Goal: Information Seeking & Learning: Find specific fact

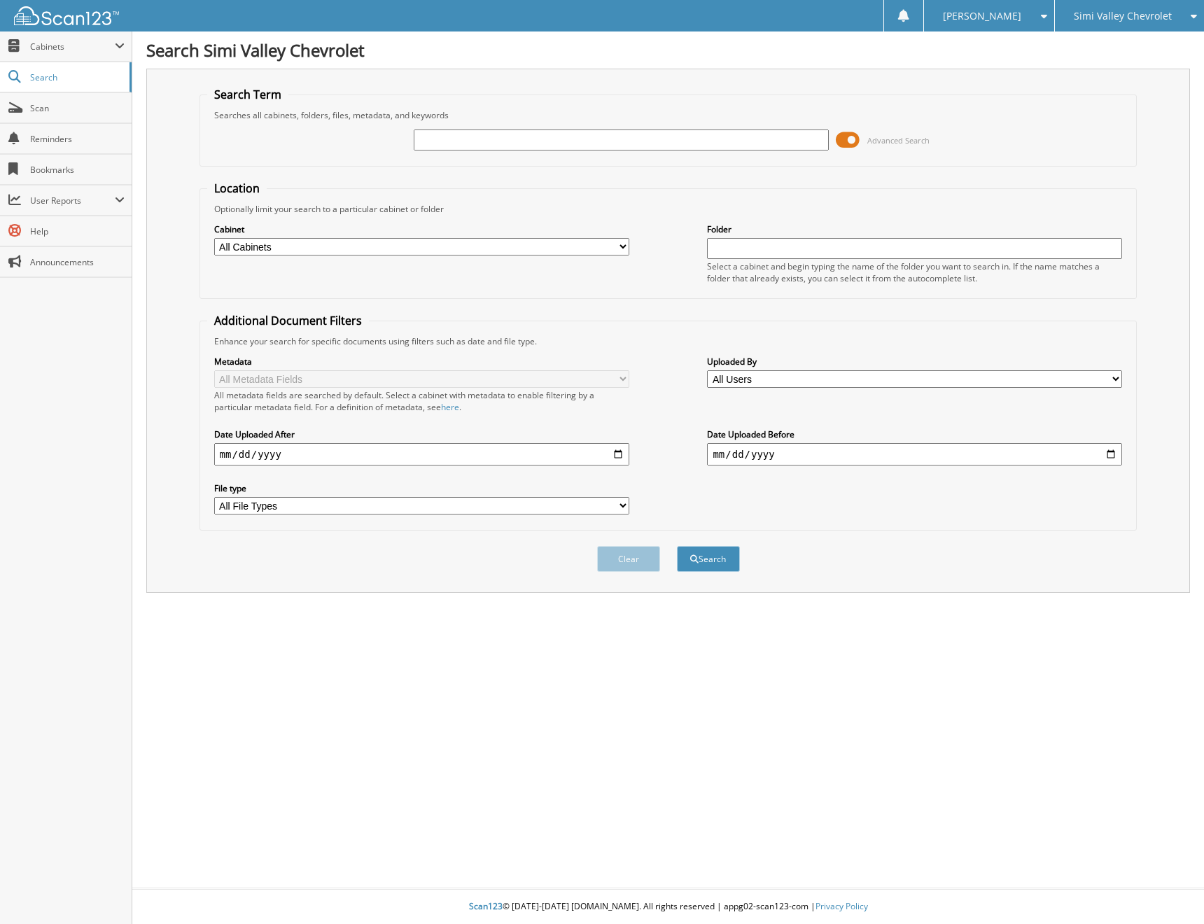
click at [465, 134] on input "text" at bounding box center [621, 139] width 415 height 21
type input "16118635"
click at [677, 546] on button "Search" at bounding box center [708, 559] width 63 height 26
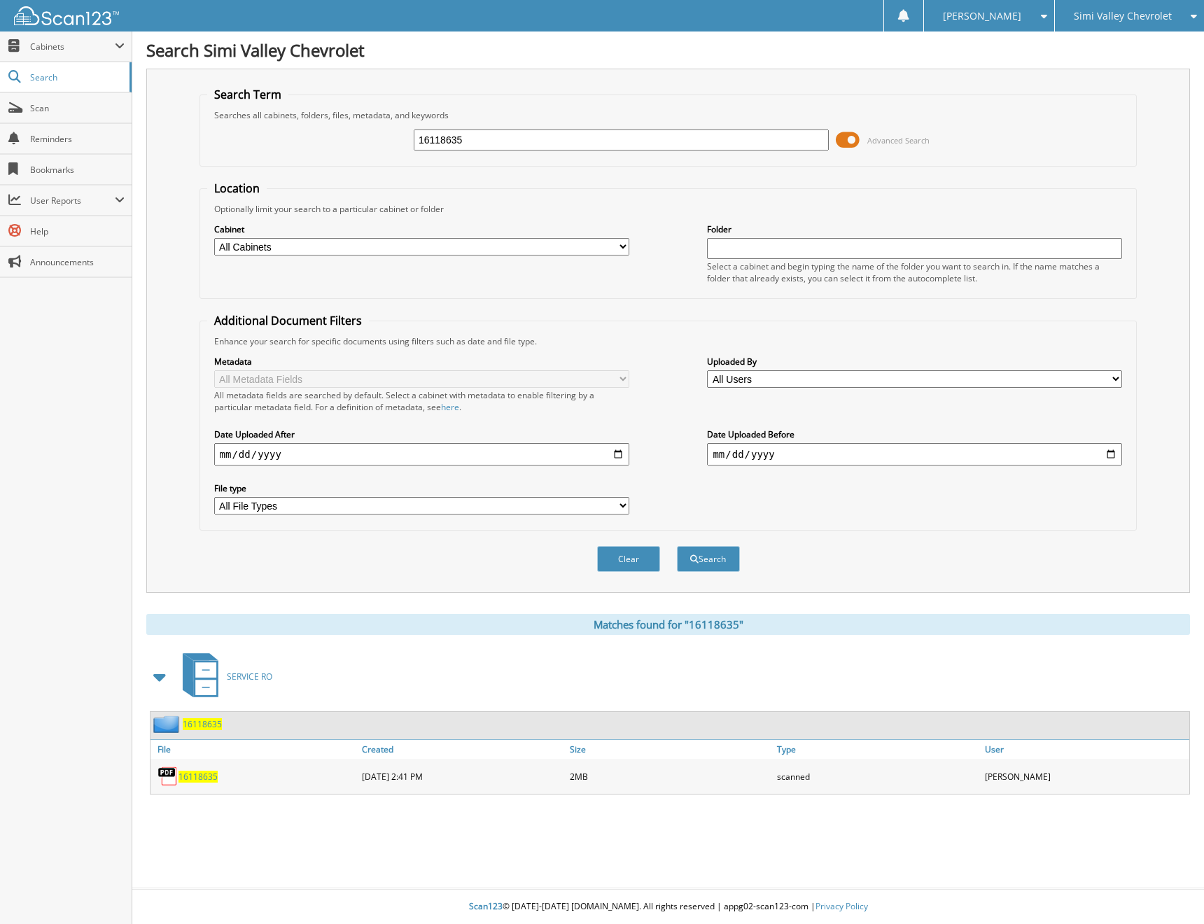
click at [208, 780] on span "16118635" at bounding box center [197, 777] width 39 height 12
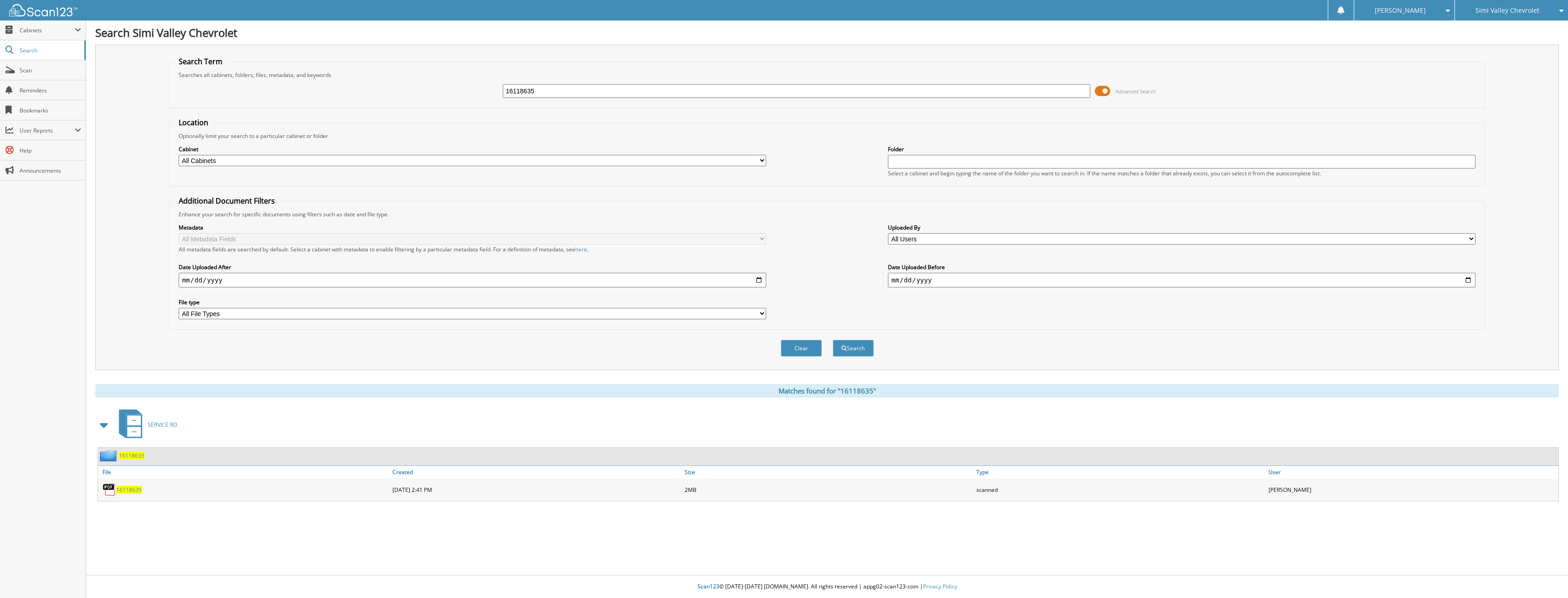
drag, startPoint x: 566, startPoint y: 94, endPoint x: 466, endPoint y: 96, distance: 100.0
click at [466, 96] on div "16118635 Advanced Search" at bounding box center [827, 91] width 1306 height 25
type input "16112214"
click at [783, 340] on button "Search" at bounding box center [853, 348] width 41 height 17
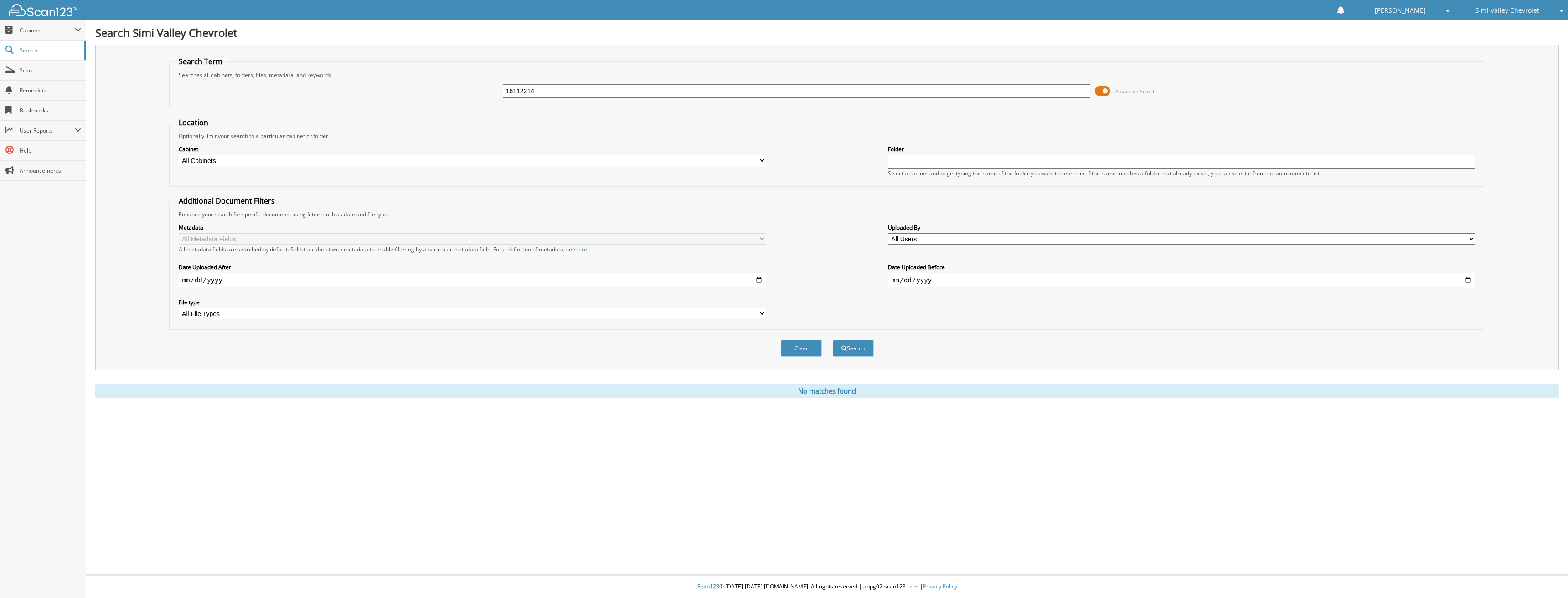
drag, startPoint x: 572, startPoint y: 94, endPoint x: 441, endPoint y: 97, distance: 131.0
click at [447, 93] on div "16112214 Advanced Search" at bounding box center [827, 91] width 1306 height 25
type input "16112214"
click at [833, 340] on button "Search" at bounding box center [853, 348] width 41 height 17
drag, startPoint x: 555, startPoint y: 92, endPoint x: 483, endPoint y: 94, distance: 72.0
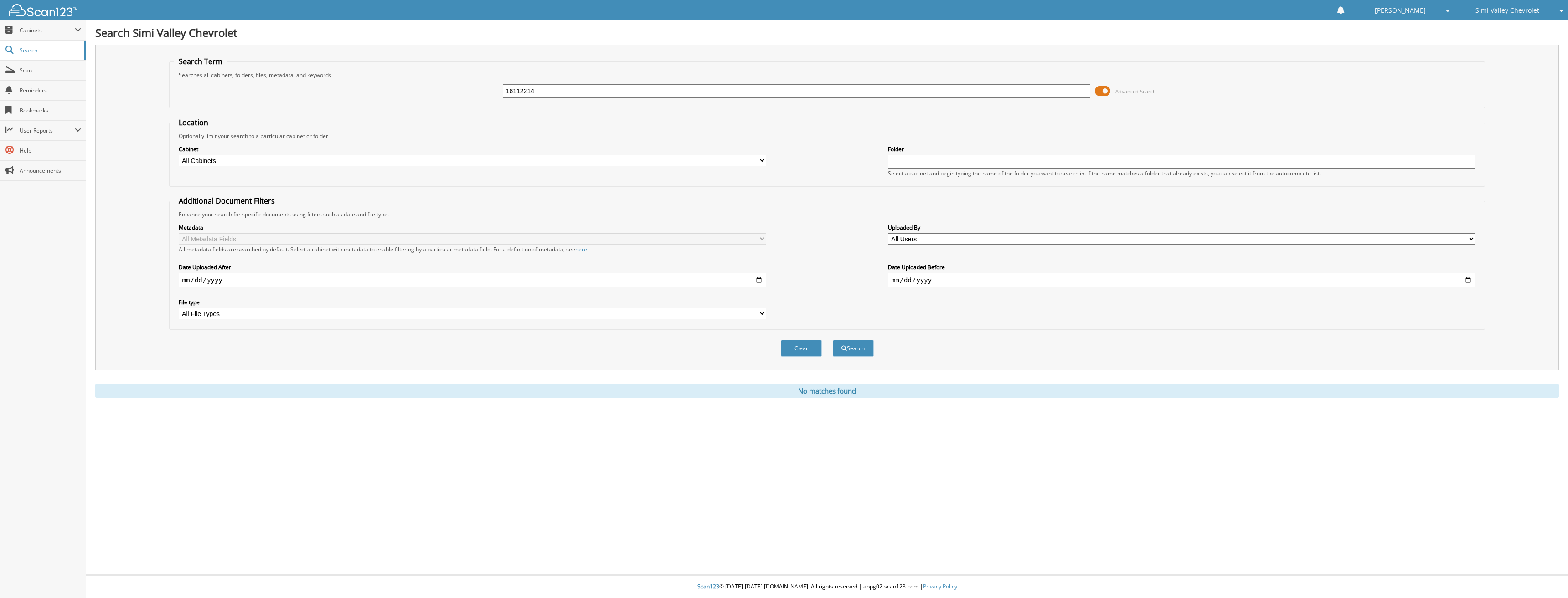
click at [484, 92] on div "16112214 Advanced Search" at bounding box center [827, 91] width 1306 height 25
type input "16115457"
click at [833, 340] on button "Search" at bounding box center [853, 348] width 41 height 17
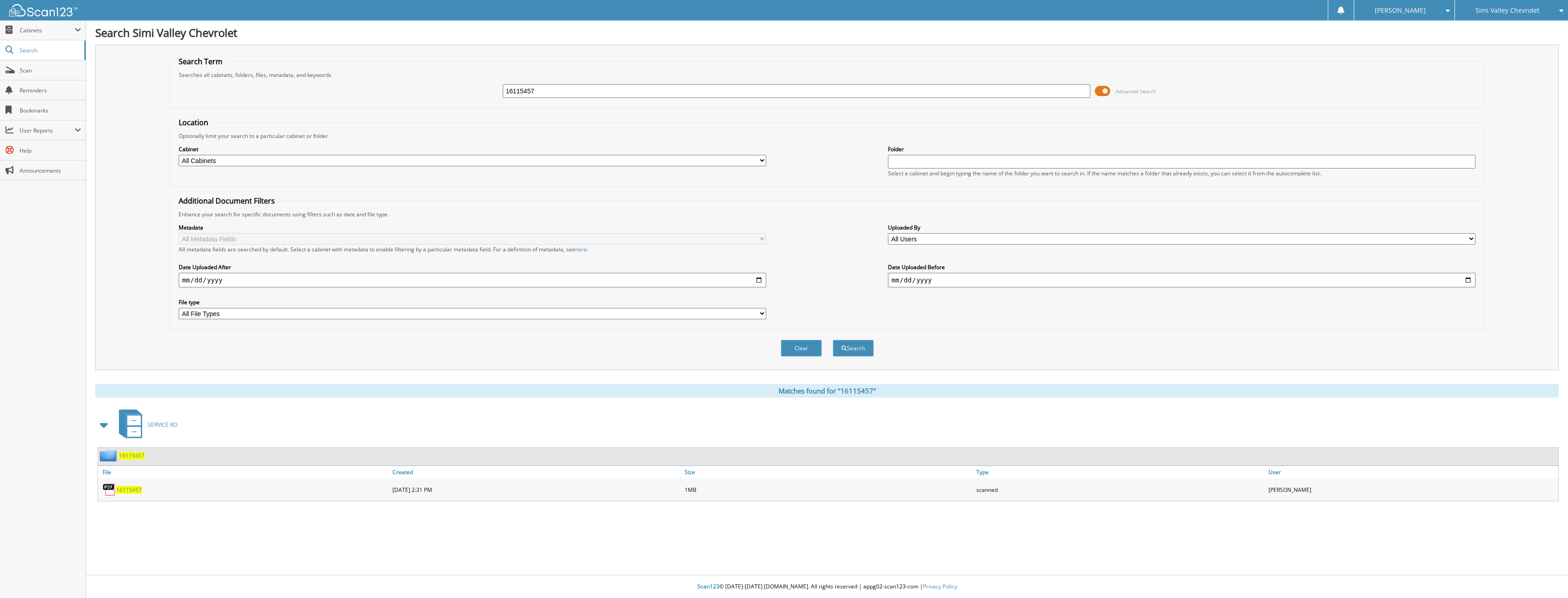
click at [139, 491] on span "16115457" at bounding box center [128, 490] width 25 height 8
drag, startPoint x: 758, startPoint y: 87, endPoint x: 478, endPoint y: 86, distance: 280.0
click at [478, 86] on div "16115457 Advanced Search" at bounding box center [827, 91] width 1306 height 25
type input "16118708"
click at [833, 340] on button "Search" at bounding box center [853, 348] width 41 height 17
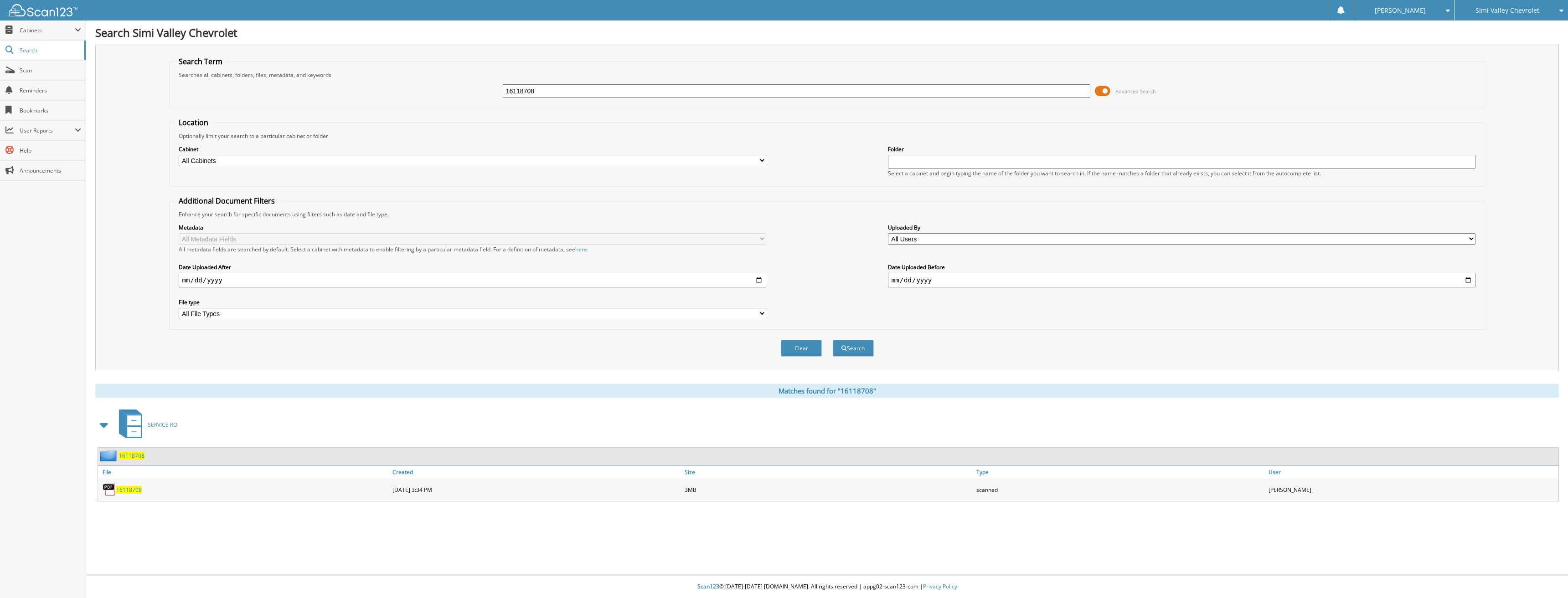
click at [132, 490] on span "16118708" at bounding box center [128, 490] width 25 height 8
drag, startPoint x: 546, startPoint y: 94, endPoint x: 345, endPoint y: 51, distance: 205.5
click at [393, 86] on div "16118708 Advanced Search" at bounding box center [827, 91] width 1306 height 25
type input "16118806"
click at [833, 340] on button "Search" at bounding box center [853, 348] width 41 height 17
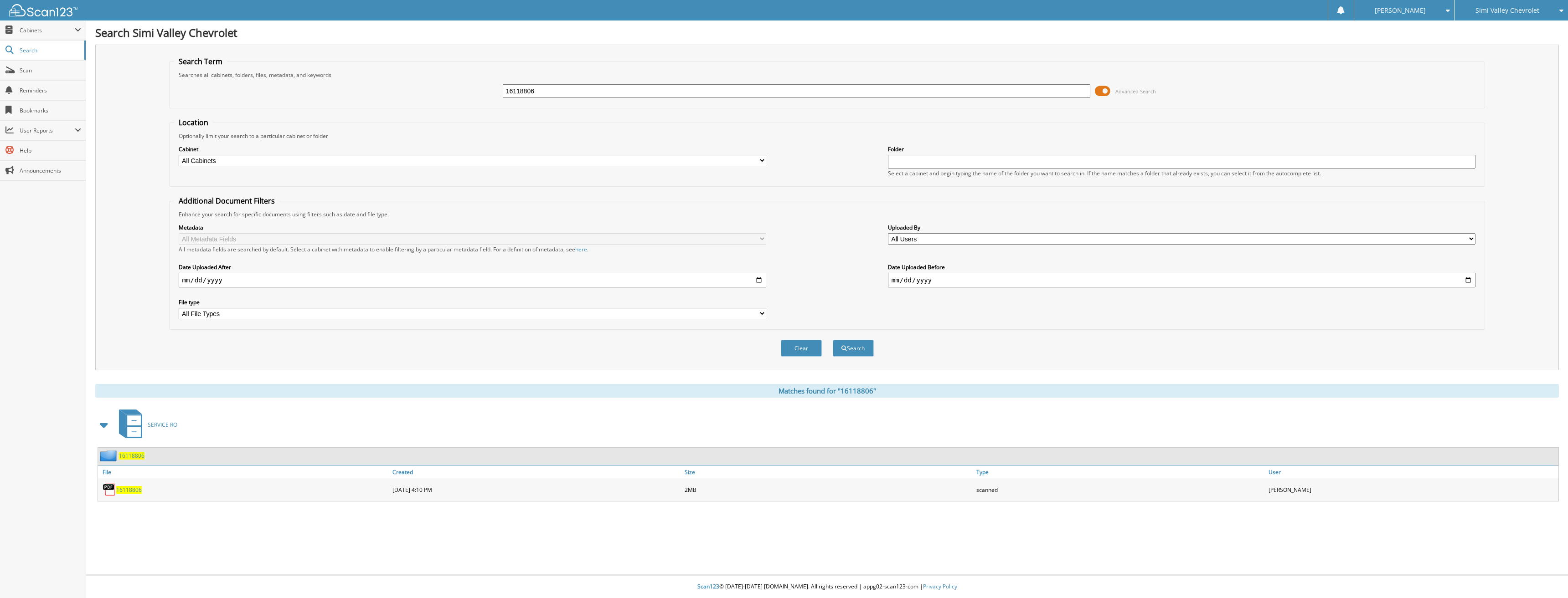
click at [124, 489] on span "16118806" at bounding box center [128, 490] width 25 height 8
drag, startPoint x: 568, startPoint y: 92, endPoint x: 443, endPoint y: 105, distance: 125.7
click at [443, 105] on fieldset "Search Term Searches all cabinets, folders, files, metadata, and keywords 16118…" at bounding box center [827, 83] width 1316 height 52
type input "16120566"
click at [833, 340] on button "Search" at bounding box center [853, 348] width 41 height 17
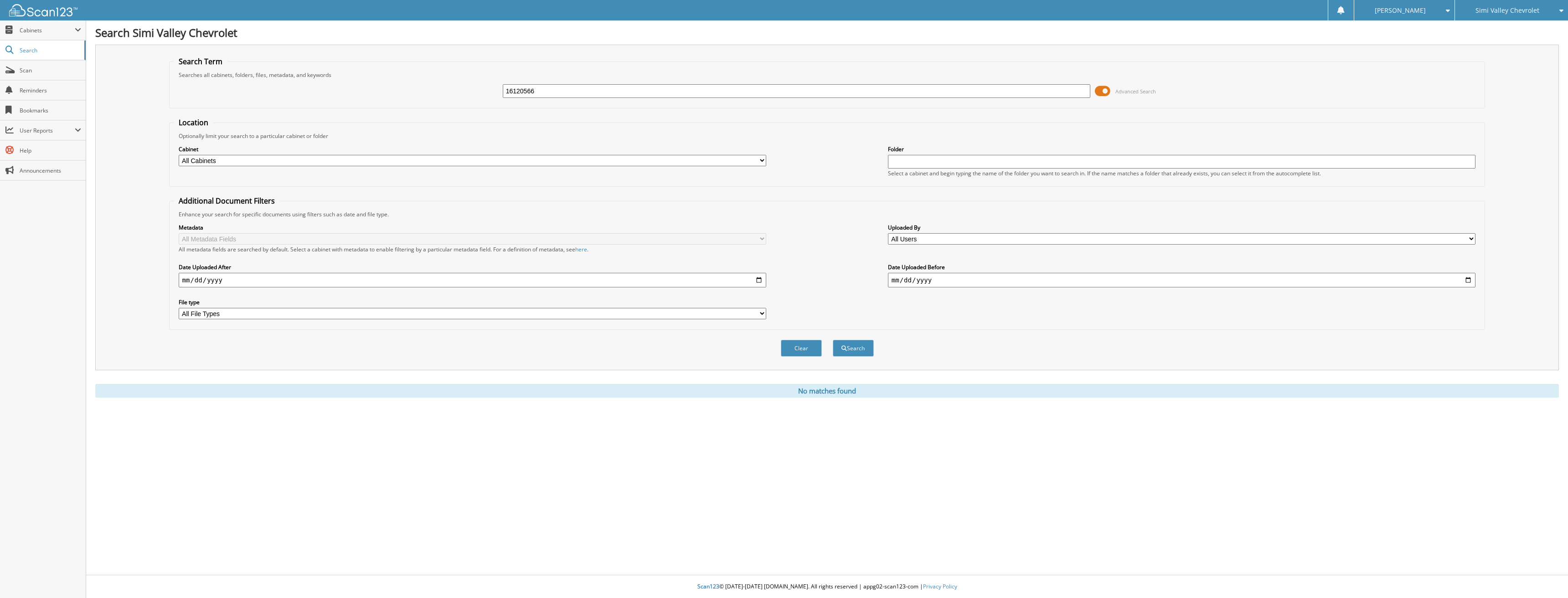
drag, startPoint x: 572, startPoint y: 88, endPoint x: 493, endPoint y: 96, distance: 79.4
click at [493, 96] on div "16120566 Advanced Search" at bounding box center [827, 91] width 1306 height 25
type input "16111886"
click at [833, 340] on button "Search" at bounding box center [853, 348] width 41 height 17
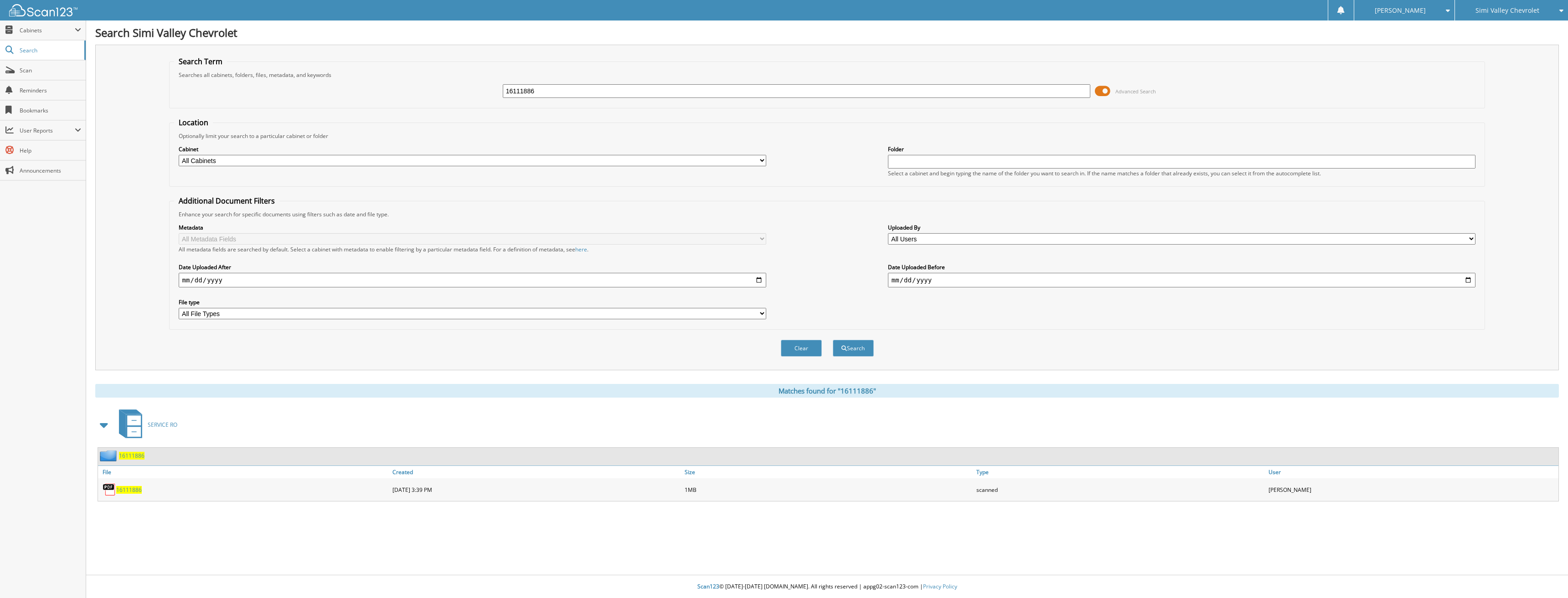
click at [128, 492] on span "16111886" at bounding box center [128, 490] width 25 height 8
drag, startPoint x: 699, startPoint y: 88, endPoint x: 370, endPoint y: 90, distance: 329.0
click at [370, 90] on div "16111886 Advanced Search" at bounding box center [827, 91] width 1306 height 25
type input "16115874"
click at [833, 340] on button "Search" at bounding box center [853, 348] width 41 height 17
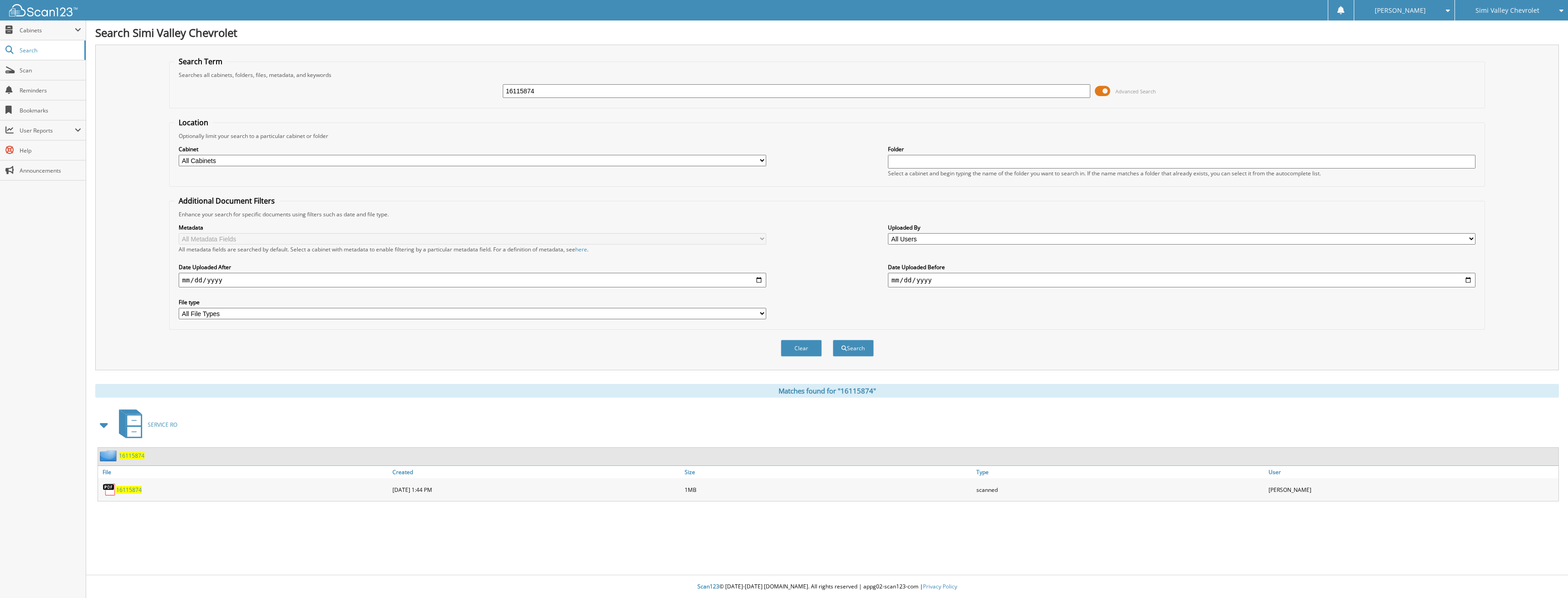
click at [128, 493] on span "16115874" at bounding box center [128, 490] width 25 height 8
drag, startPoint x: 551, startPoint y: 93, endPoint x: 447, endPoint y: 87, distance: 104.2
click at [447, 87] on div "16115874 Advanced Search" at bounding box center [827, 91] width 1306 height 25
type input "16117138"
click at [833, 340] on button "Search" at bounding box center [853, 348] width 41 height 17
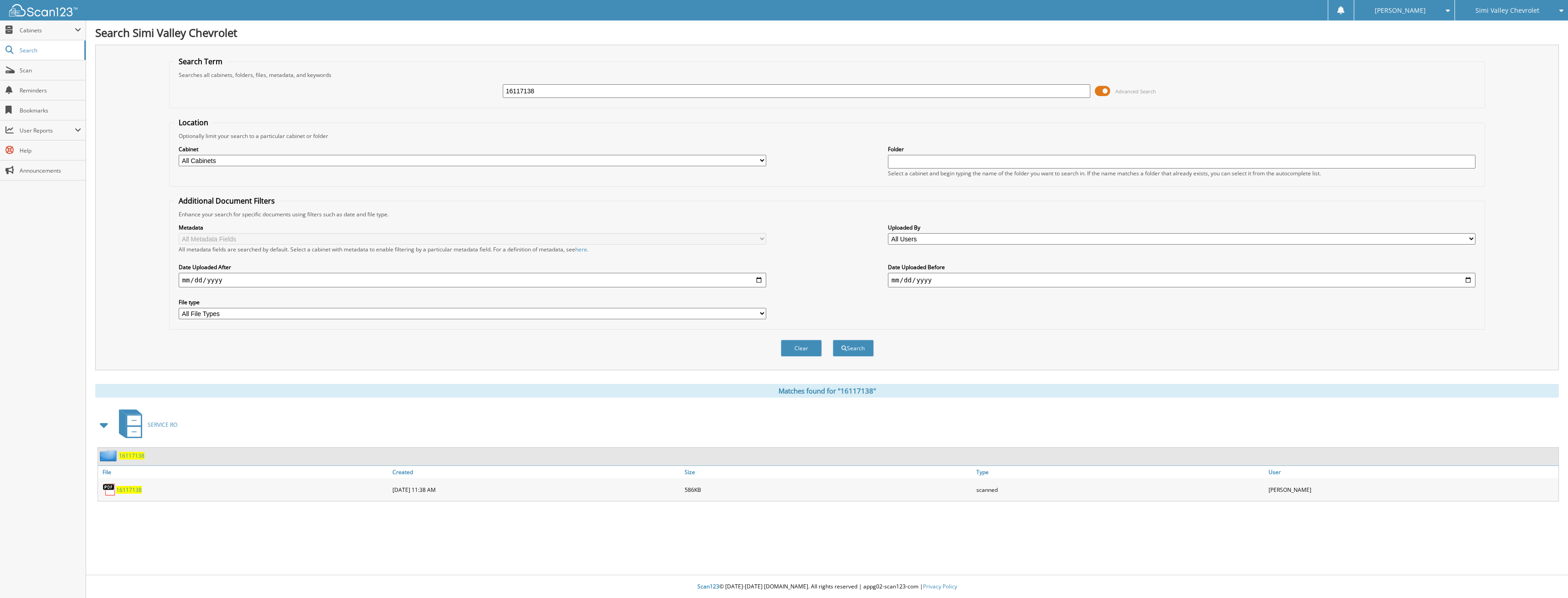
click at [137, 491] on span "16117138" at bounding box center [128, 490] width 25 height 8
click at [133, 491] on span "16117138" at bounding box center [128, 490] width 25 height 8
drag, startPoint x: 565, startPoint y: 96, endPoint x: 430, endPoint y: 98, distance: 135.0
click at [430, 98] on div "16117138 Advanced Search" at bounding box center [827, 91] width 1306 height 25
type input "16116803"
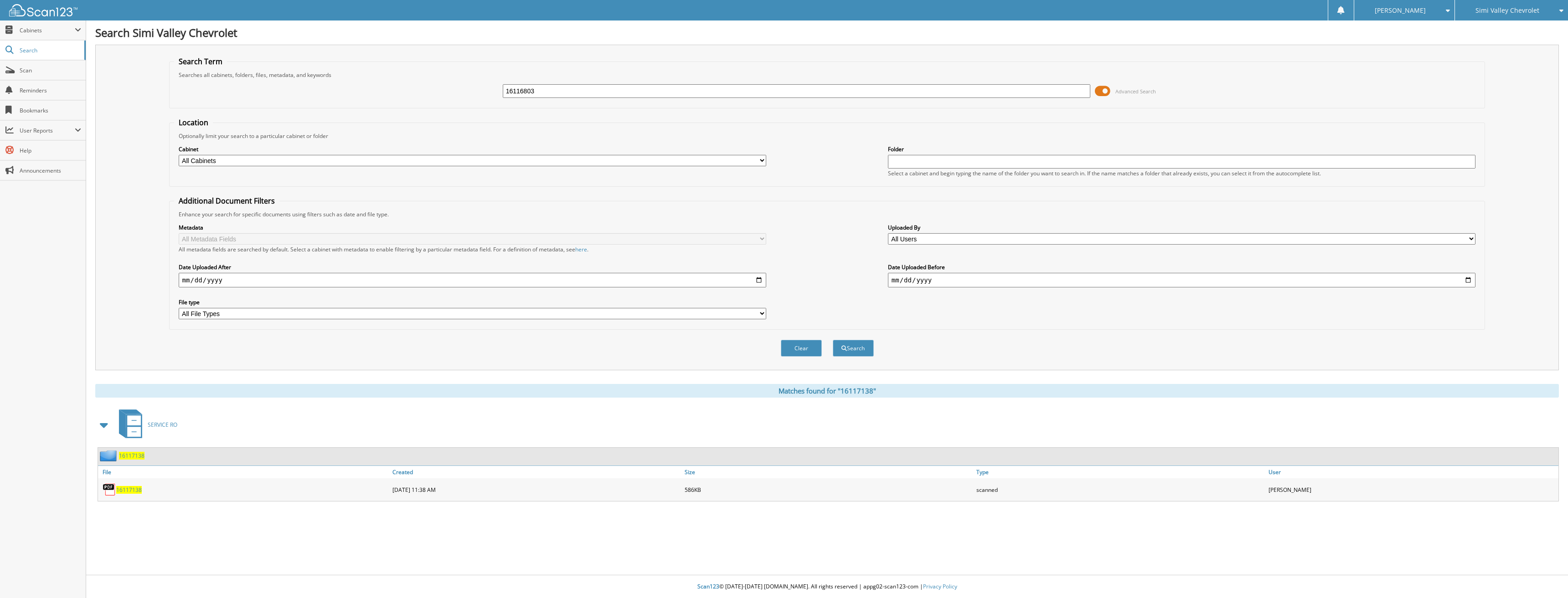
click at [833, 340] on button "Search" at bounding box center [853, 348] width 41 height 17
click at [128, 489] on span "16116803" at bounding box center [128, 490] width 25 height 8
drag, startPoint x: 546, startPoint y: 96, endPoint x: 412, endPoint y: 95, distance: 134.0
click at [412, 95] on div "16116803 Advanced Search" at bounding box center [827, 91] width 1306 height 25
click at [412, 96] on div "16116803 Advanced Search" at bounding box center [827, 91] width 1306 height 25
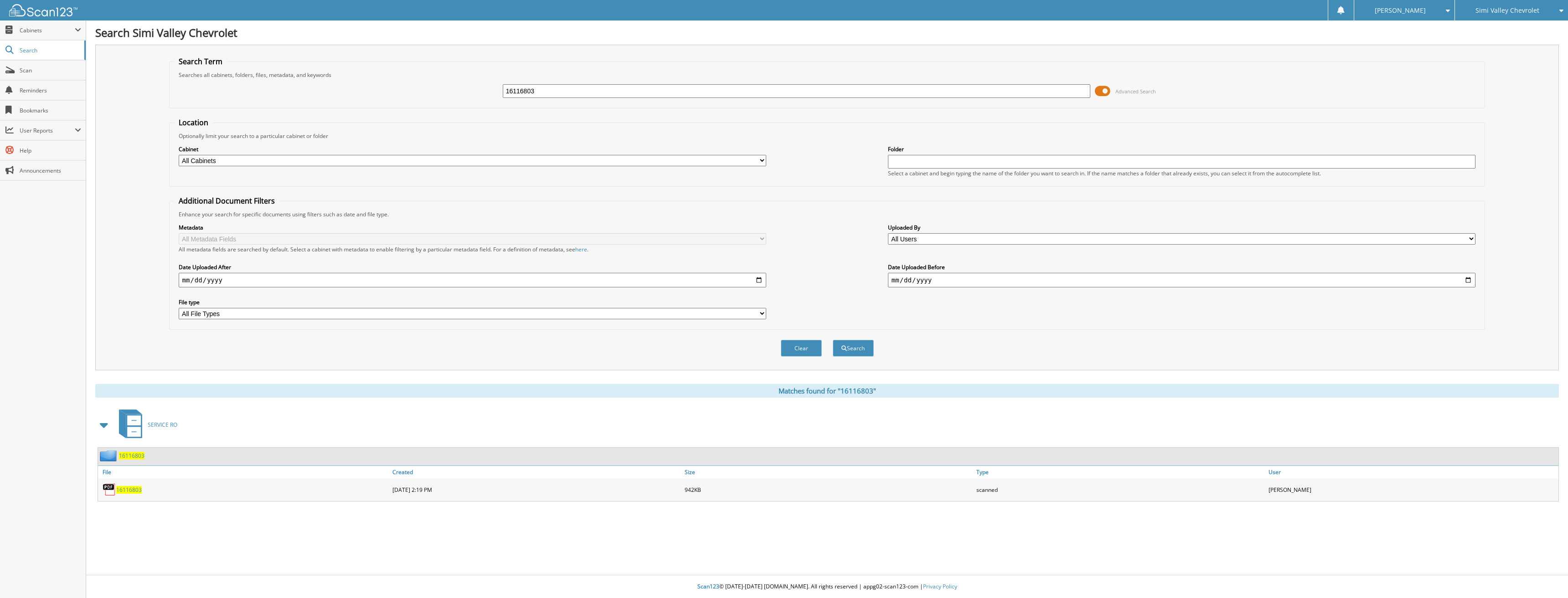
click at [859, 355] on button "Search" at bounding box center [853, 348] width 41 height 17
drag, startPoint x: 559, startPoint y: 89, endPoint x: 436, endPoint y: 96, distance: 123.2
click at [441, 95] on div "16116803 Advanced Search" at bounding box center [827, 91] width 1306 height 25
type input "16117582"
click at [833, 340] on button "Search" at bounding box center [853, 348] width 41 height 17
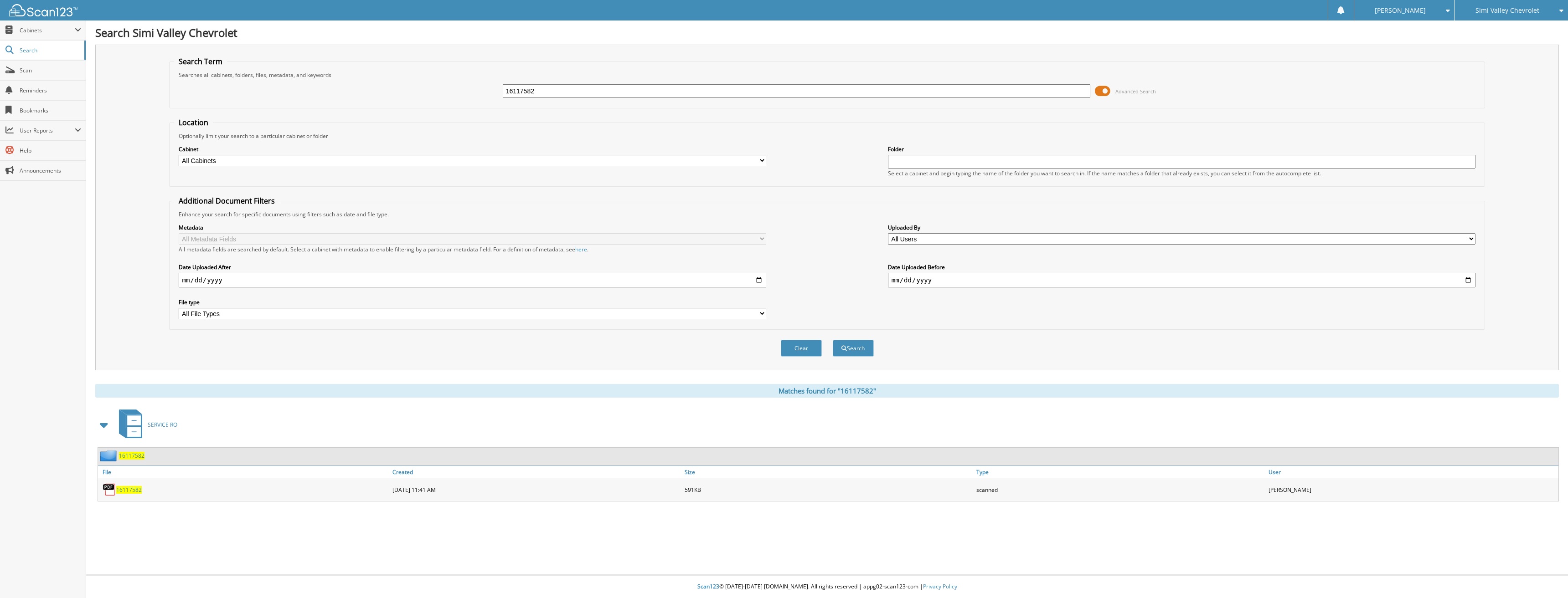
click at [134, 493] on span "16117582" at bounding box center [128, 490] width 25 height 8
drag, startPoint x: 548, startPoint y: 92, endPoint x: 470, endPoint y: 91, distance: 78.0
click at [470, 92] on div "16117582 Advanced Search" at bounding box center [827, 91] width 1306 height 25
type input "16118797"
click at [833, 340] on button "Search" at bounding box center [853, 348] width 41 height 17
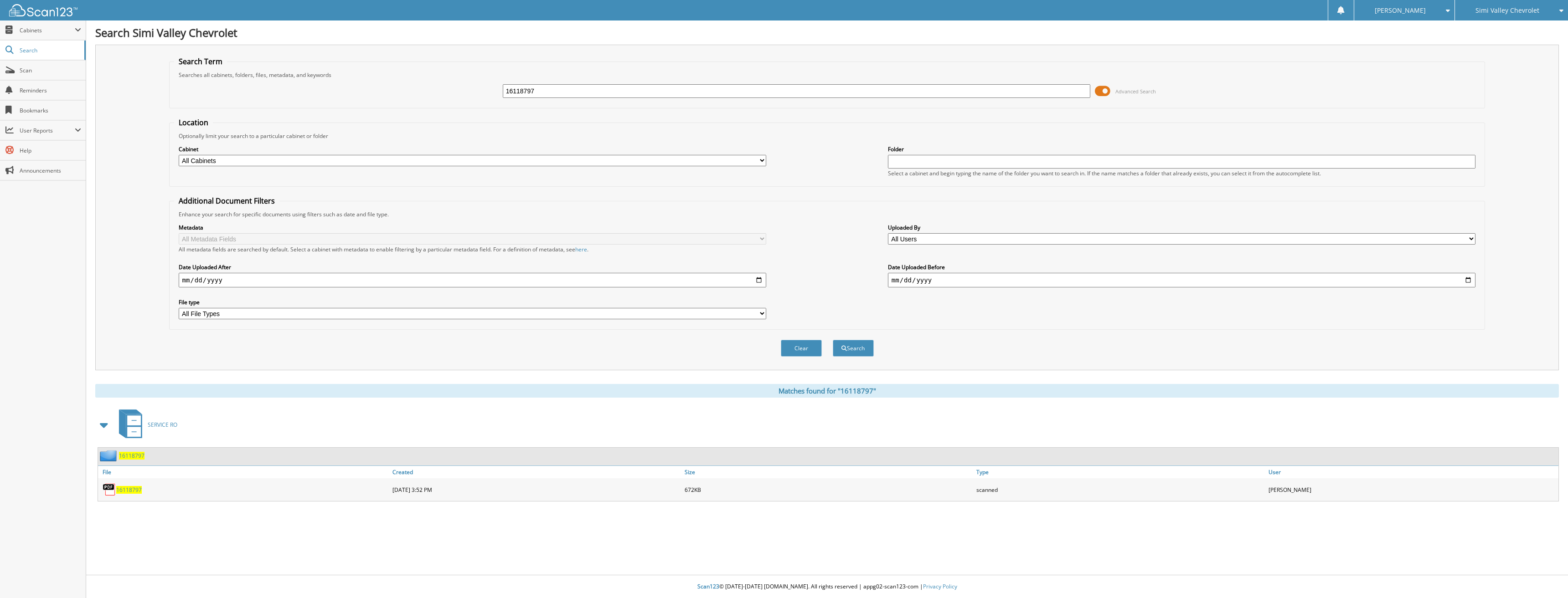
click at [139, 489] on span "16118797" at bounding box center [128, 490] width 25 height 8
click at [130, 489] on span "16118797" at bounding box center [128, 490] width 25 height 8
drag, startPoint x: 678, startPoint y: 97, endPoint x: 377, endPoint y: 83, distance: 301.3
click at [377, 83] on div "16118797 Advanced Search" at bounding box center [827, 91] width 1306 height 25
type input "16119890"
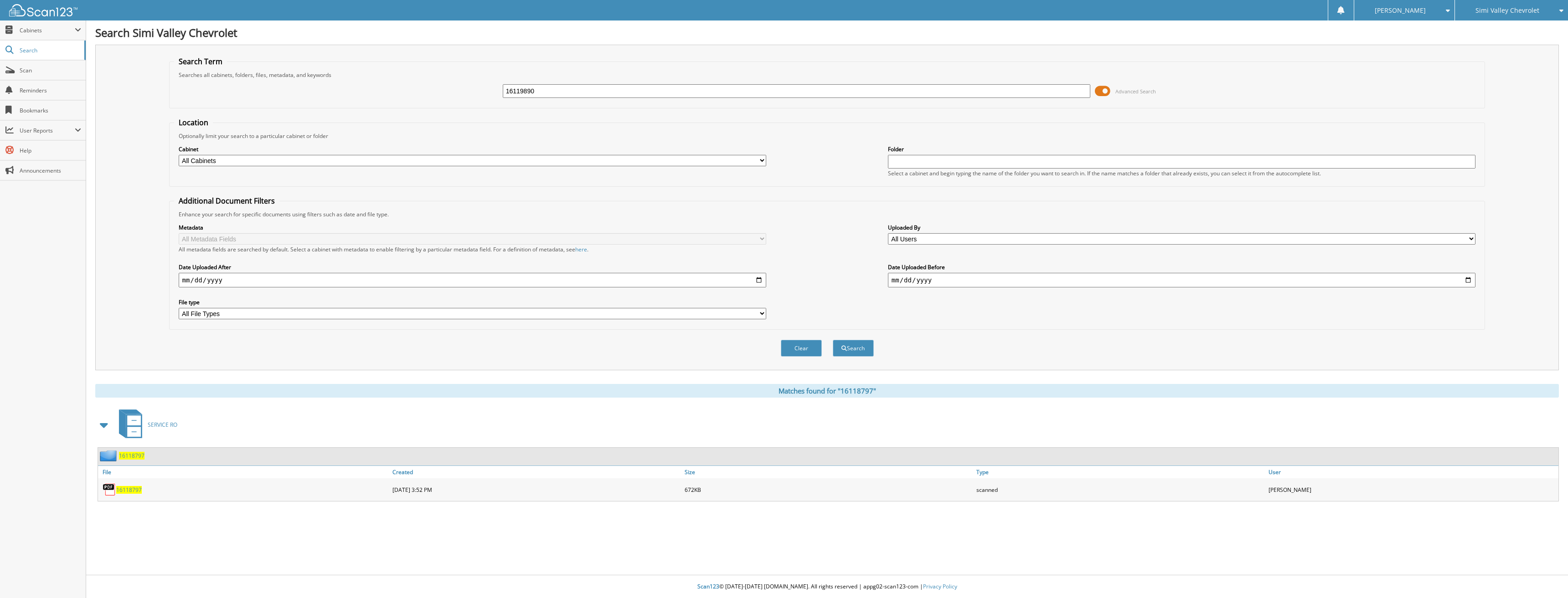
click at [833, 340] on button "Search" at bounding box center [853, 348] width 41 height 17
click at [128, 487] on span "16119890" at bounding box center [128, 490] width 25 height 8
drag, startPoint x: 561, startPoint y: 90, endPoint x: 443, endPoint y: 88, distance: 118.0
click at [452, 91] on div "16119890 Advanced Search" at bounding box center [827, 91] width 1306 height 25
type input "16115856"
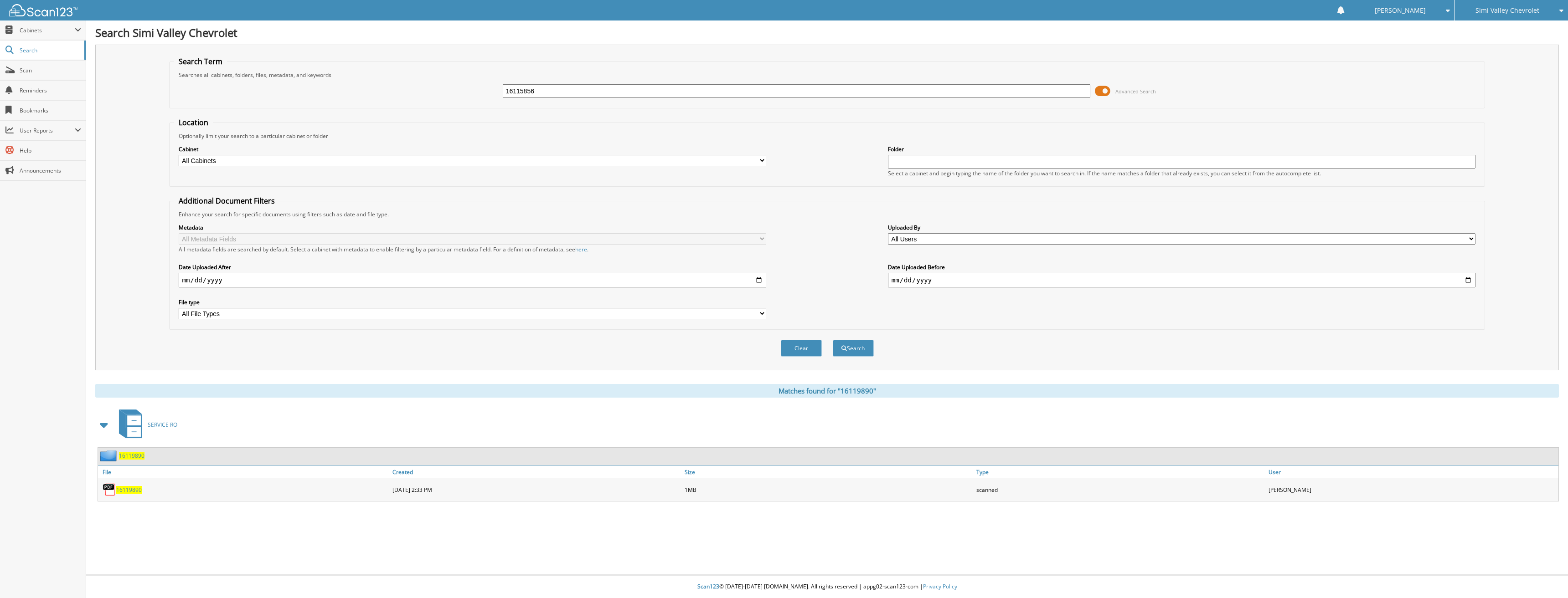
click at [833, 340] on button "Search" at bounding box center [853, 348] width 41 height 17
click at [132, 489] on span "16115856" at bounding box center [128, 490] width 25 height 8
click at [123, 491] on span "16115856" at bounding box center [128, 490] width 25 height 8
drag, startPoint x: 558, startPoint y: 96, endPoint x: 440, endPoint y: 95, distance: 118.0
click at [443, 95] on div "16115856 Advanced Search" at bounding box center [827, 91] width 1306 height 25
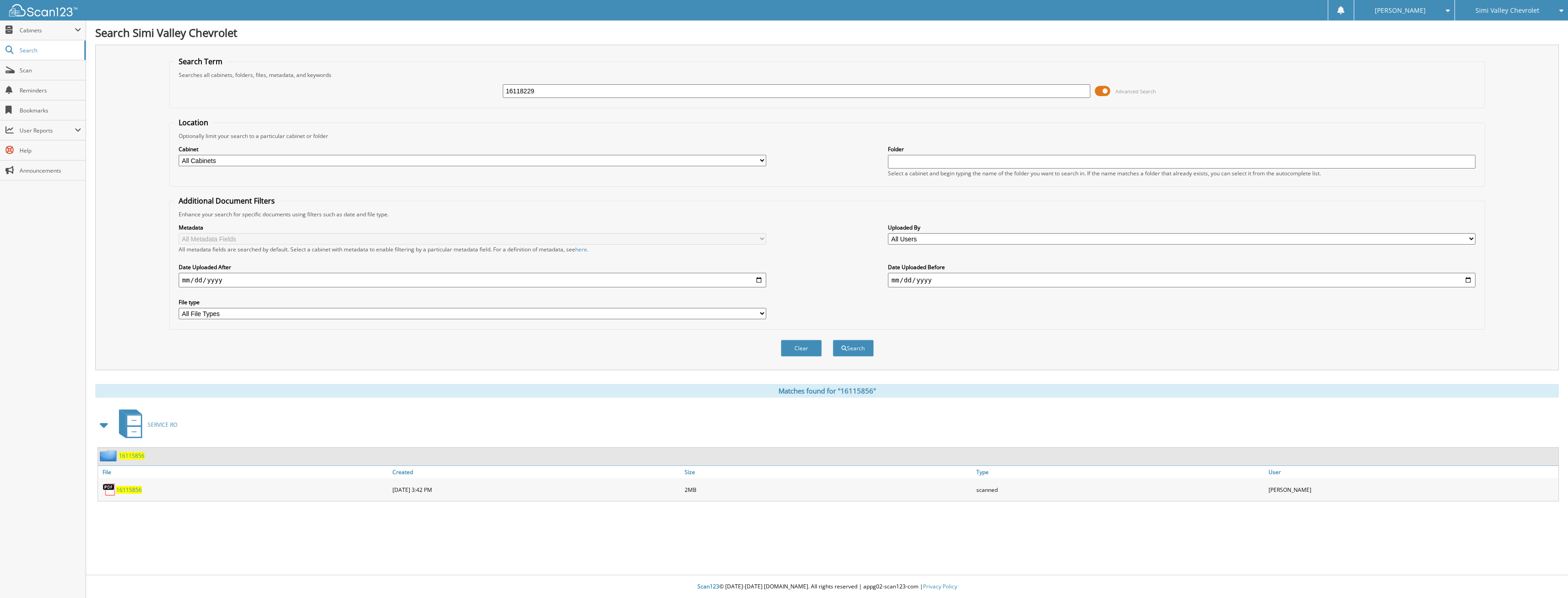
type input "16118229"
click at [833, 340] on button "Search" at bounding box center [853, 348] width 41 height 17
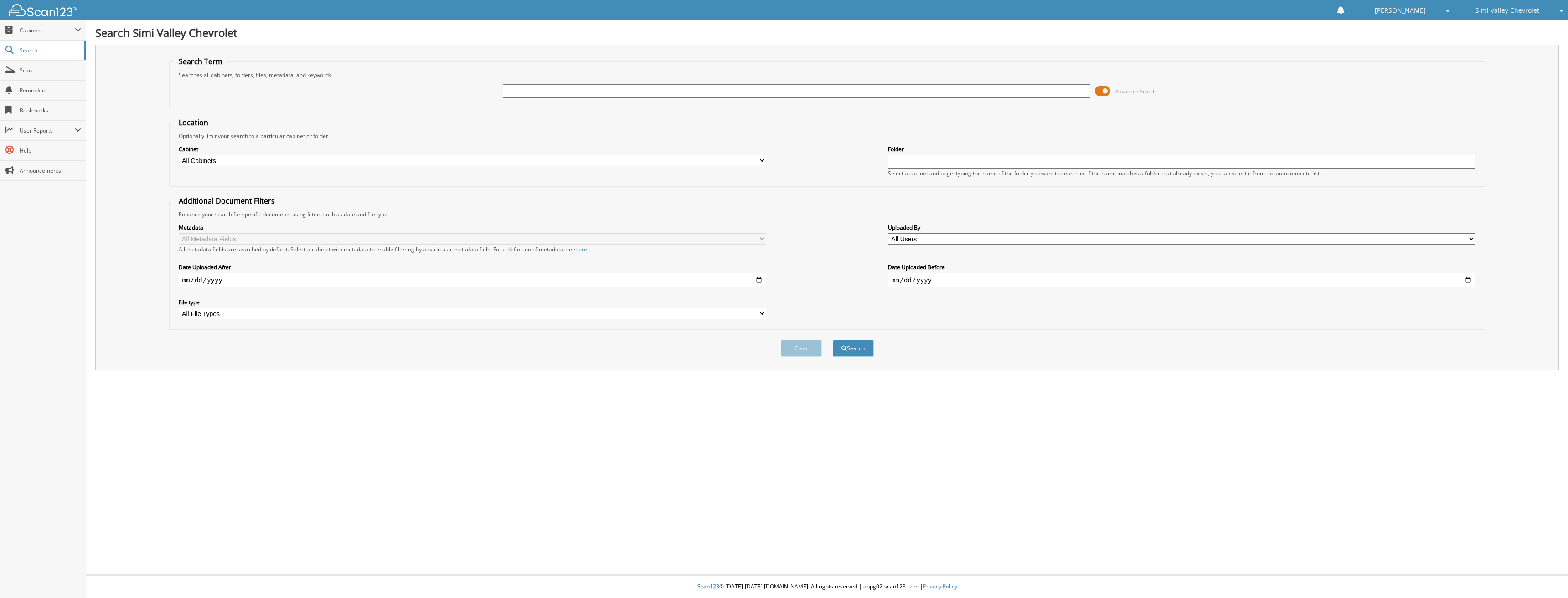
drag, startPoint x: 542, startPoint y: 92, endPoint x: 544, endPoint y: 98, distance: 6.3
click at [544, 92] on input "text" at bounding box center [796, 90] width 588 height 14
type input "16115977"
click at [833, 340] on button "Search" at bounding box center [853, 348] width 41 height 17
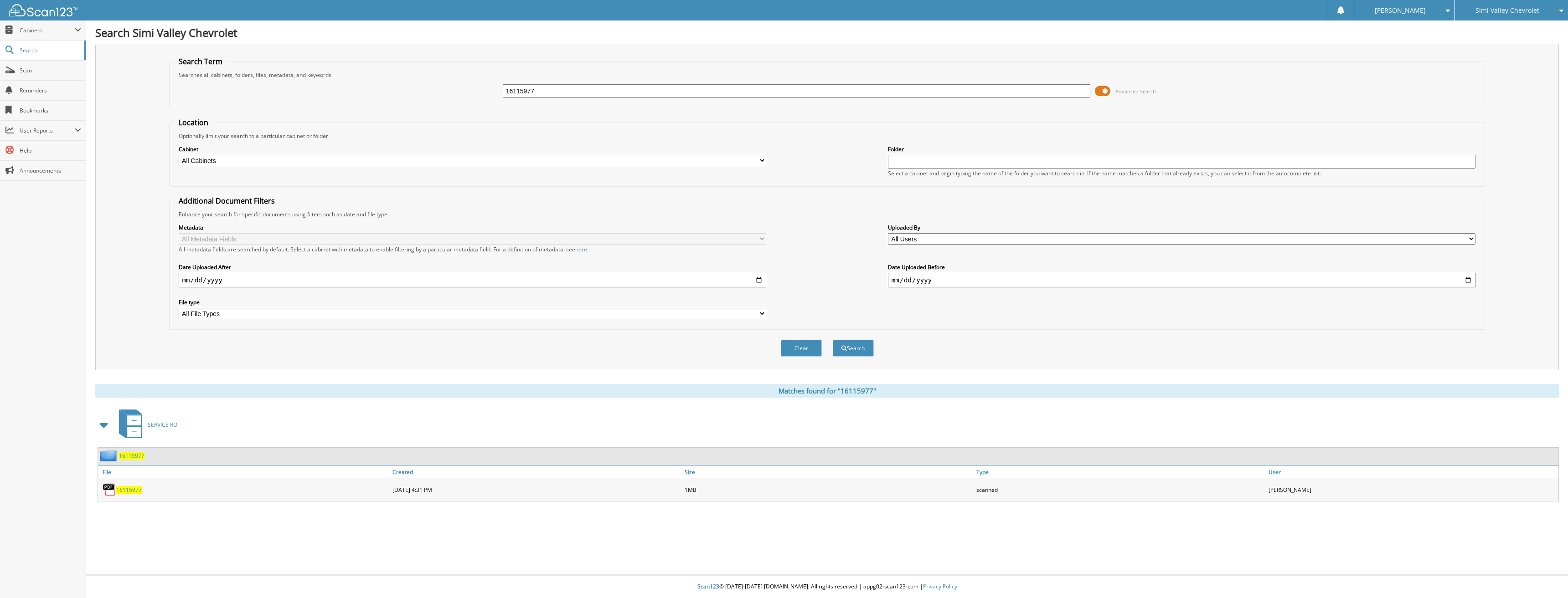
click at [132, 492] on span "16115977" at bounding box center [128, 490] width 25 height 8
drag, startPoint x: 567, startPoint y: 93, endPoint x: 382, endPoint y: 94, distance: 185.0
click at [393, 96] on div "16115977 Advanced Search" at bounding box center [827, 91] width 1306 height 25
type input "16113789"
click at [833, 340] on button "Search" at bounding box center [853, 348] width 41 height 17
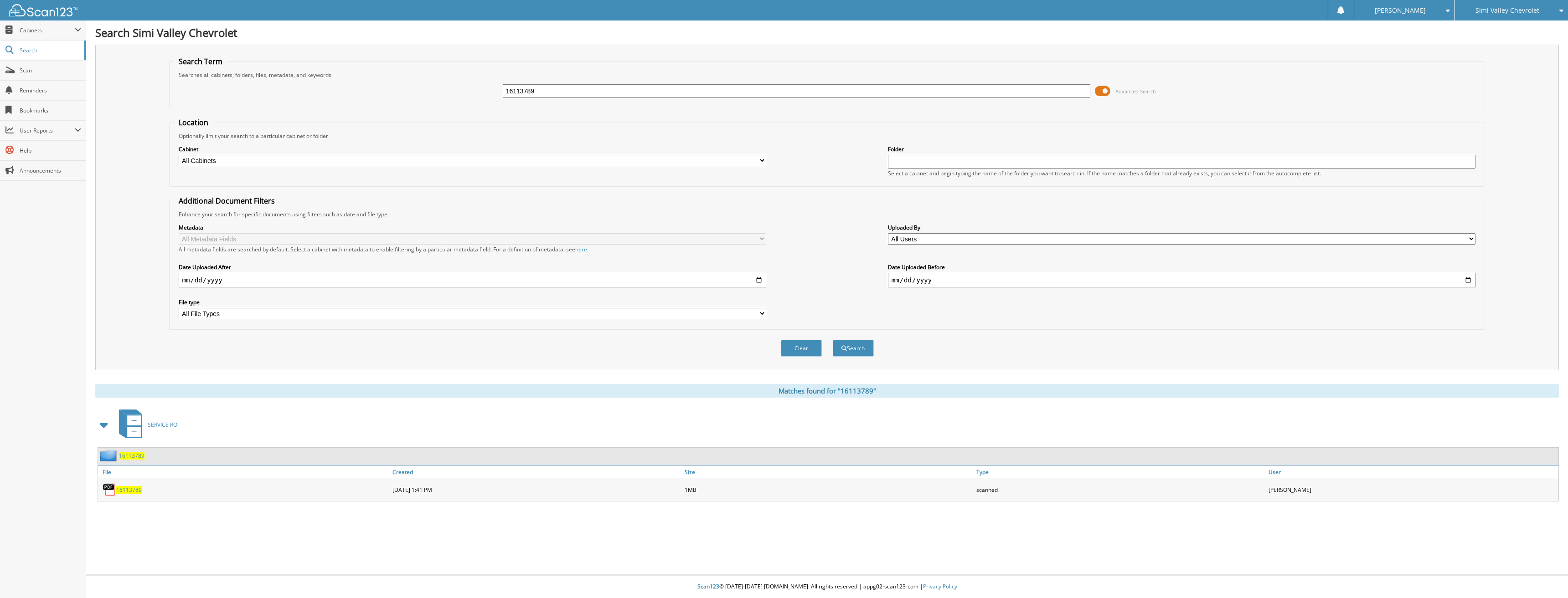
click at [132, 491] on span "16113789" at bounding box center [128, 490] width 25 height 8
drag, startPoint x: 572, startPoint y: 89, endPoint x: 438, endPoint y: 96, distance: 134.2
click at [438, 96] on div "16113789 Advanced Search" at bounding box center [827, 91] width 1306 height 25
type input "16112380"
click at [833, 340] on button "Search" at bounding box center [853, 348] width 41 height 17
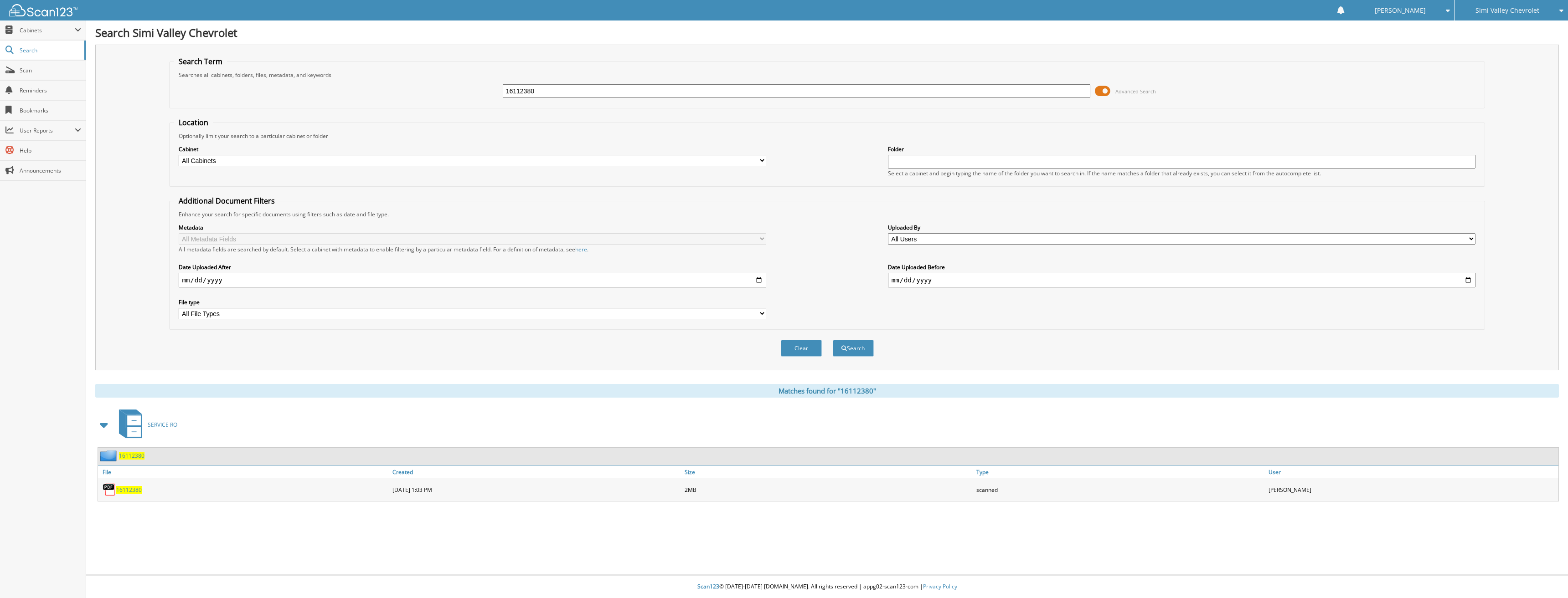
drag, startPoint x: 553, startPoint y: 90, endPoint x: 467, endPoint y: 87, distance: 86.1
click at [468, 88] on div "16112380 Advanced Search" at bounding box center [827, 91] width 1306 height 25
type input "16112380"
click at [833, 340] on button "Search" at bounding box center [853, 348] width 41 height 17
click at [137, 487] on span "16112380" at bounding box center [128, 490] width 25 height 8
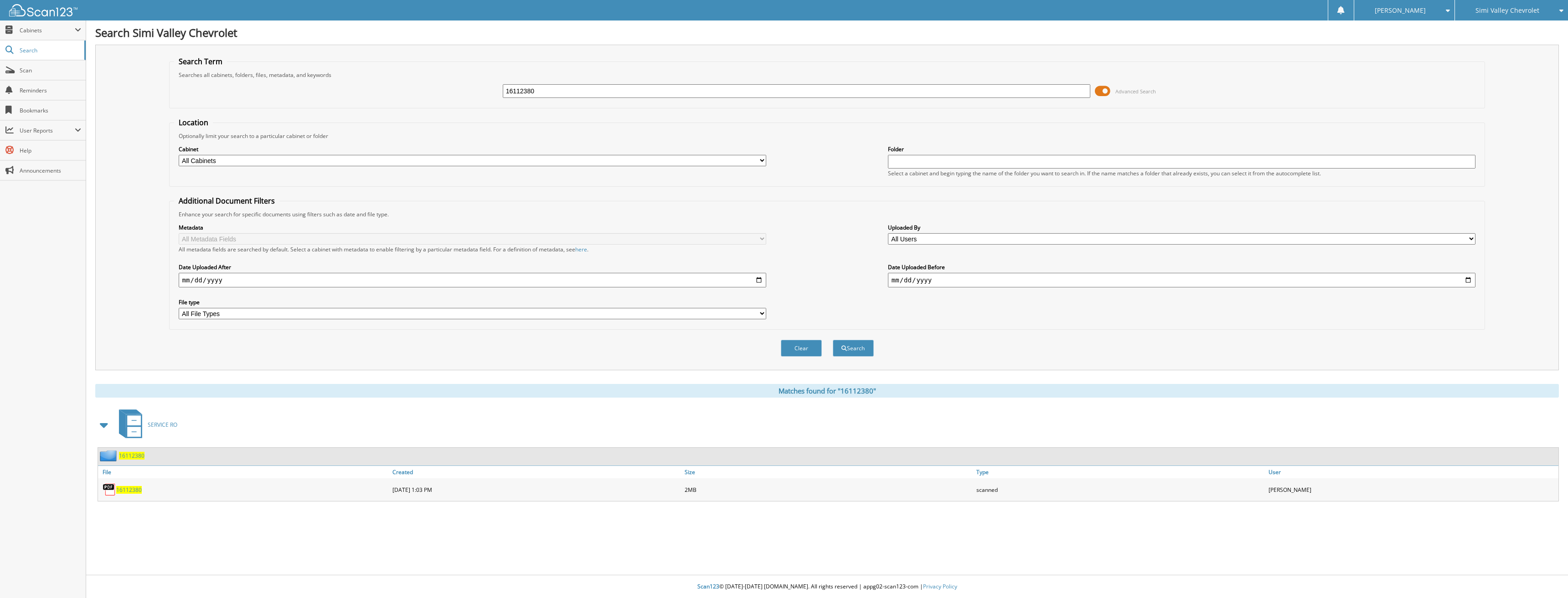
drag, startPoint x: 567, startPoint y: 90, endPoint x: 468, endPoint y: 89, distance: 99.0
click at [475, 95] on div "16112380 Advanced Search" at bounding box center [827, 91] width 1306 height 25
type input "16114352"
click at [833, 340] on button "Search" at bounding box center [853, 348] width 41 height 17
click at [136, 491] on span "16114352" at bounding box center [128, 490] width 25 height 8
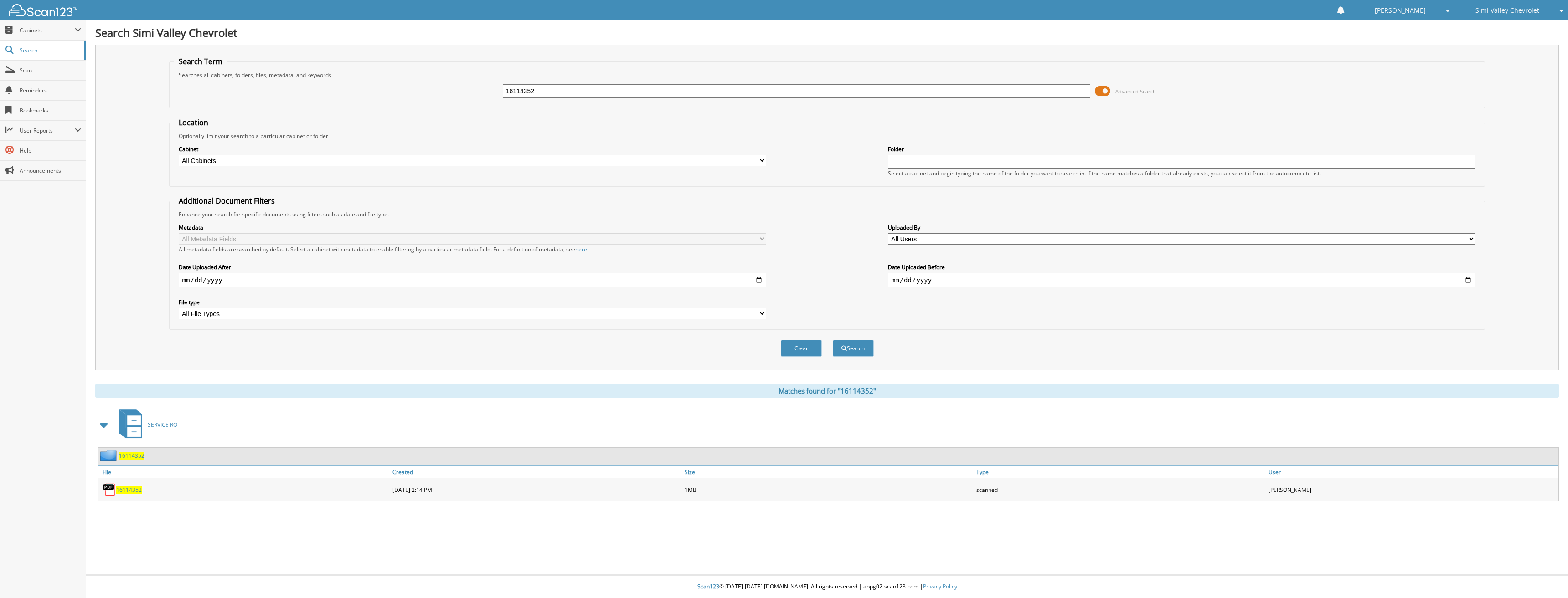
click at [431, 92] on div "16114352 Advanced Search" at bounding box center [827, 91] width 1306 height 25
type input "16112214"
click at [833, 340] on button "Search" at bounding box center [853, 348] width 41 height 17
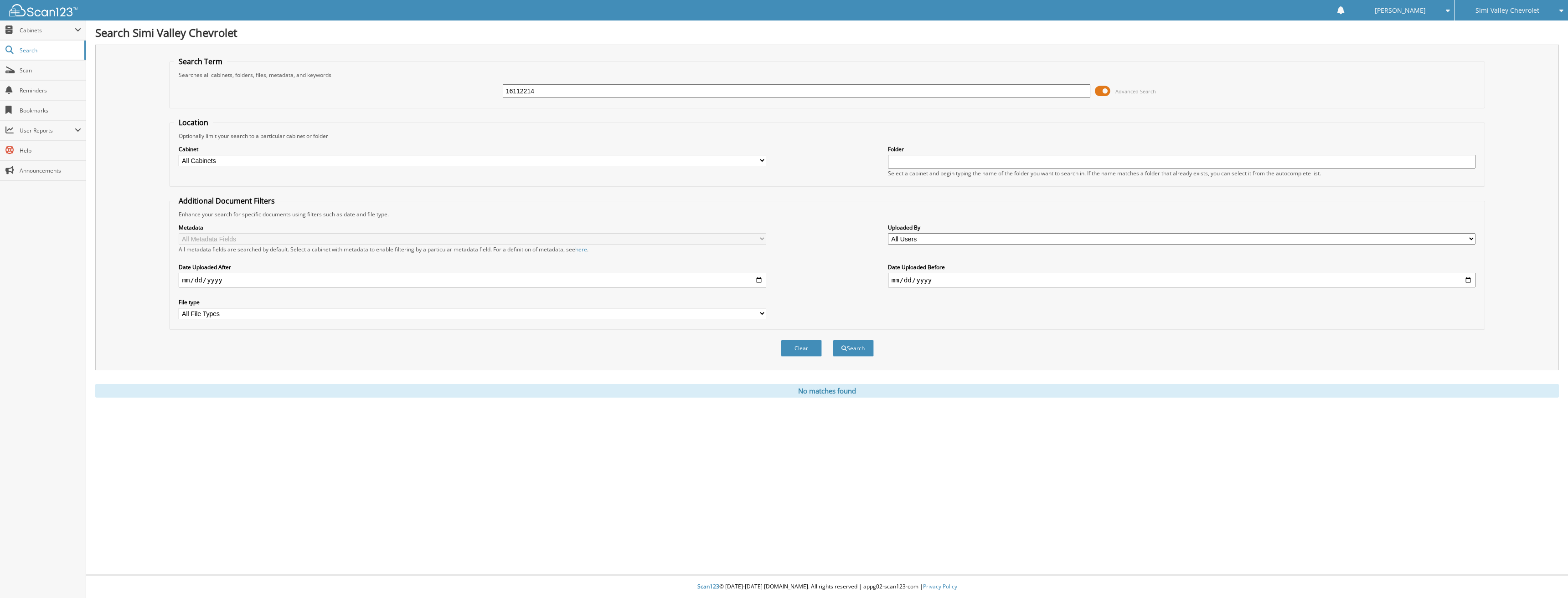
click at [575, 93] on input "16112214" at bounding box center [796, 90] width 588 height 14
drag, startPoint x: 575, startPoint y: 93, endPoint x: 414, endPoint y: 91, distance: 161.0
click at [414, 91] on div "16112214 Advanced Search" at bounding box center [827, 91] width 1306 height 25
type input "16112214"
click at [833, 340] on button "Search" at bounding box center [853, 348] width 41 height 17
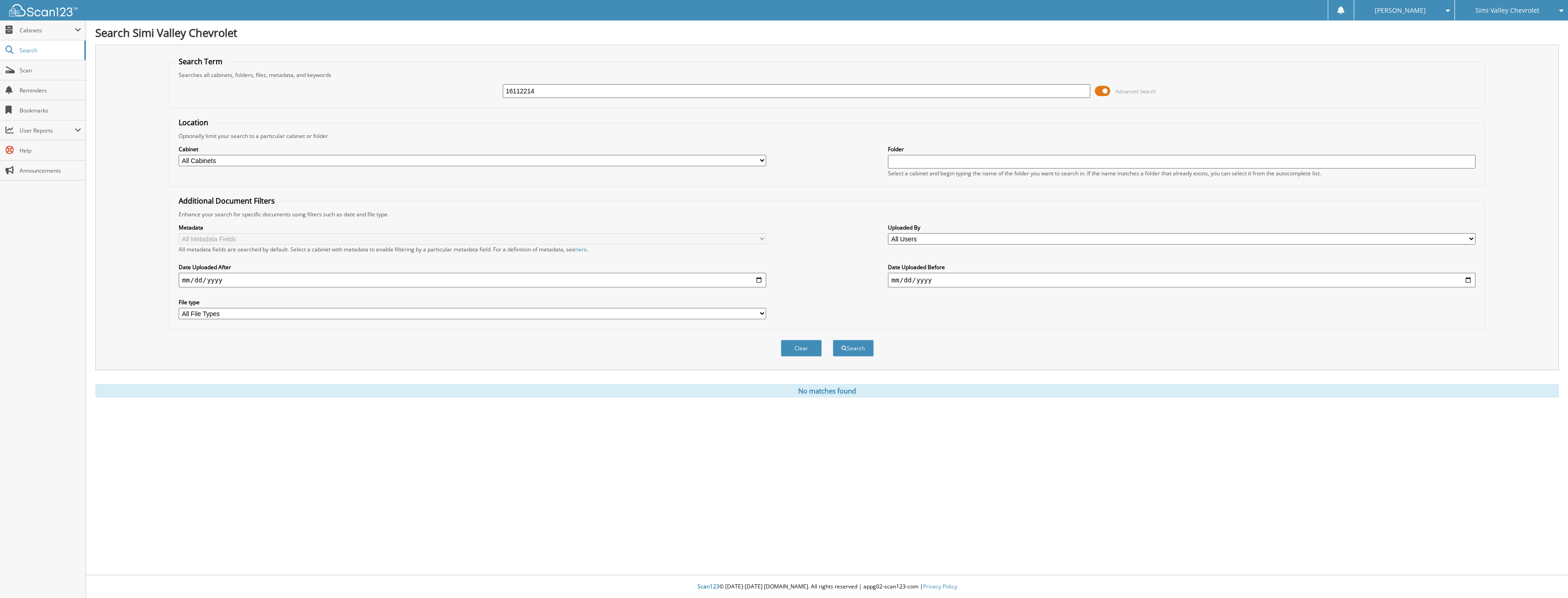
drag, startPoint x: 554, startPoint y: 88, endPoint x: 451, endPoint y: 84, distance: 103.1
click at [452, 85] on div "16112214 Advanced Search" at bounding box center [827, 91] width 1306 height 25
type input "16116075"
click at [833, 340] on button "Search" at bounding box center [853, 348] width 41 height 17
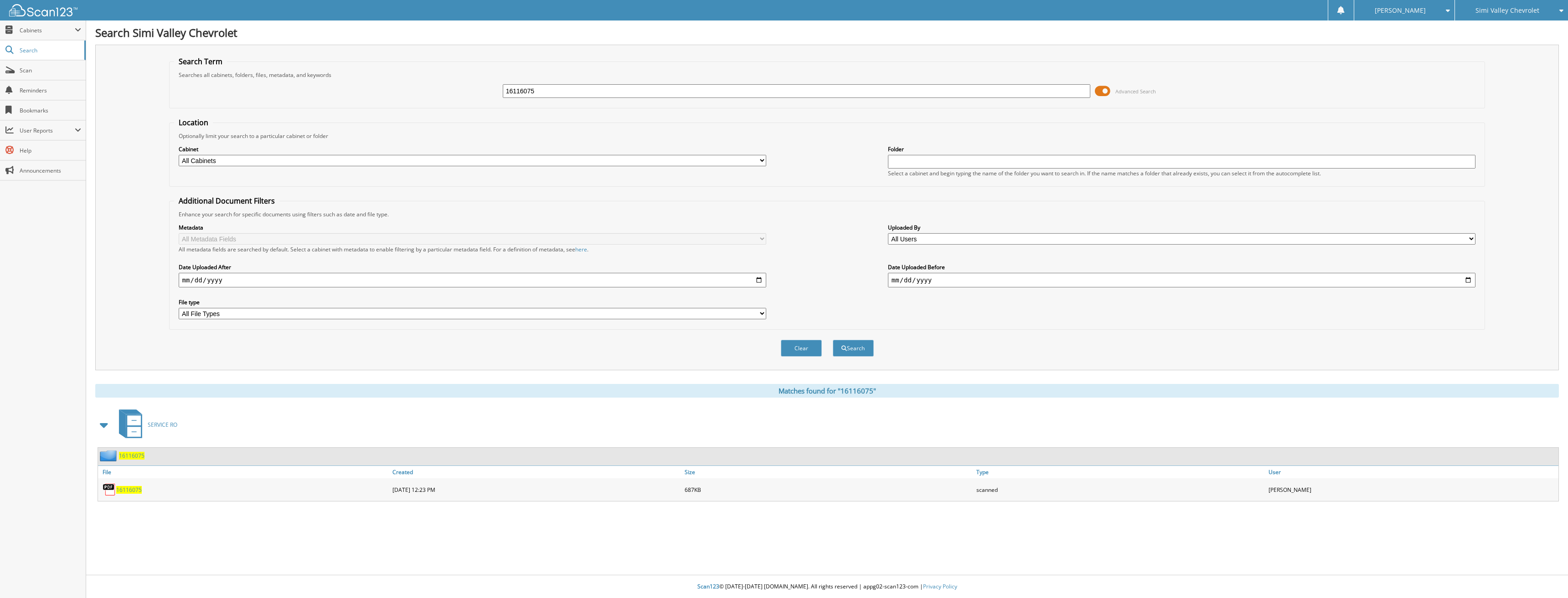
click at [122, 495] on div "16116075" at bounding box center [244, 489] width 292 height 18
click at [128, 491] on span "16116075" at bounding box center [128, 490] width 25 height 8
drag, startPoint x: 486, startPoint y: 92, endPoint x: 442, endPoint y: 77, distance: 46.5
click at [451, 81] on div "16116075 Advanced Search" at bounding box center [827, 91] width 1306 height 25
type input "16117935"
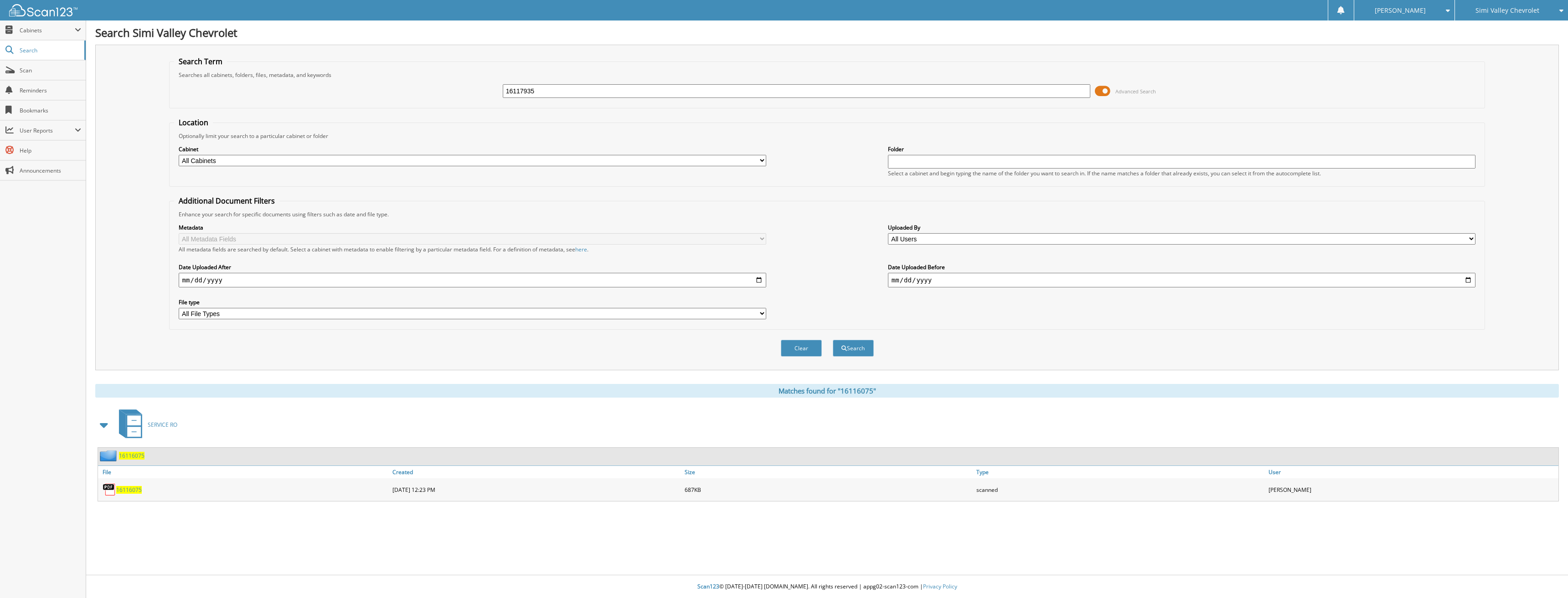
click at [833, 340] on button "Search" at bounding box center [853, 348] width 41 height 17
click at [135, 493] on span "16117935" at bounding box center [128, 490] width 25 height 8
drag, startPoint x: 540, startPoint y: 92, endPoint x: 443, endPoint y: 88, distance: 97.1
click at [451, 90] on div "16117935 Advanced Search" at bounding box center [827, 91] width 1306 height 25
type input "16111755"
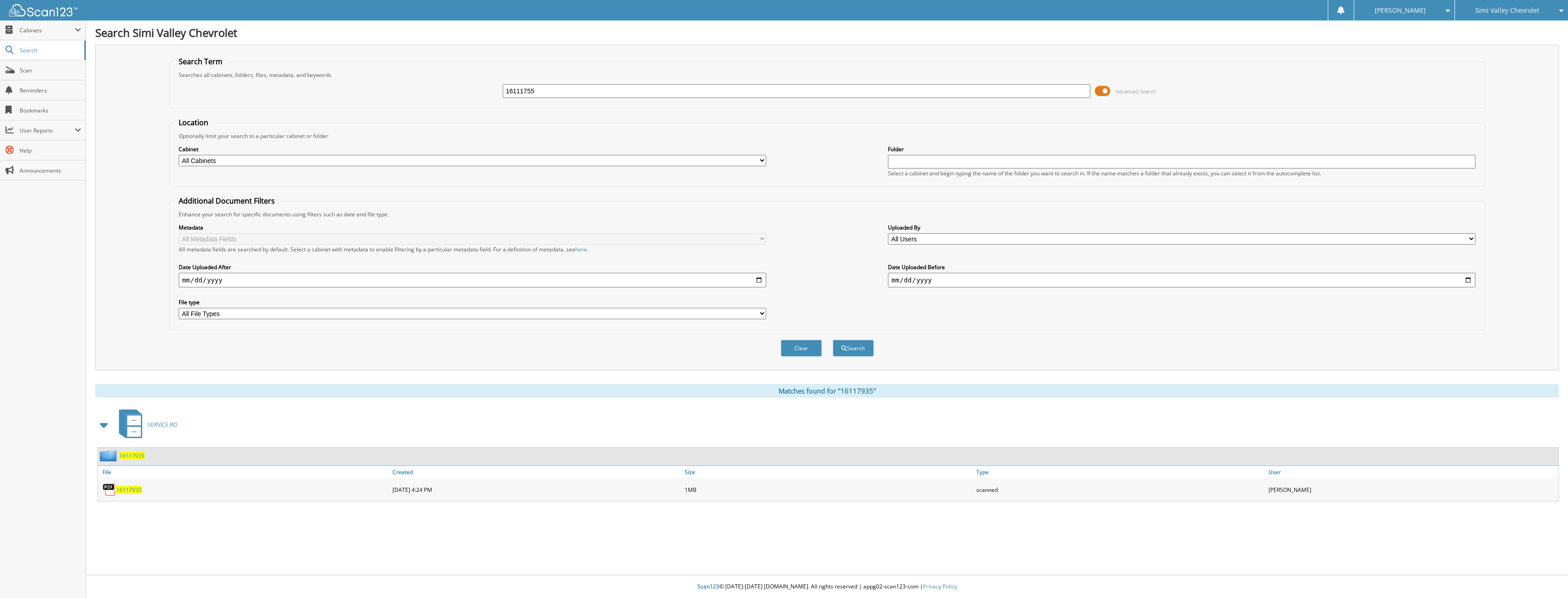
click at [833, 340] on button "Search" at bounding box center [853, 348] width 41 height 17
click at [136, 491] on span "16111755" at bounding box center [128, 490] width 25 height 8
drag, startPoint x: 527, startPoint y: 93, endPoint x: 465, endPoint y: 79, distance: 63.6
click at [477, 92] on div "16111755 Advanced Search" at bounding box center [827, 91] width 1306 height 25
type input "16118229"
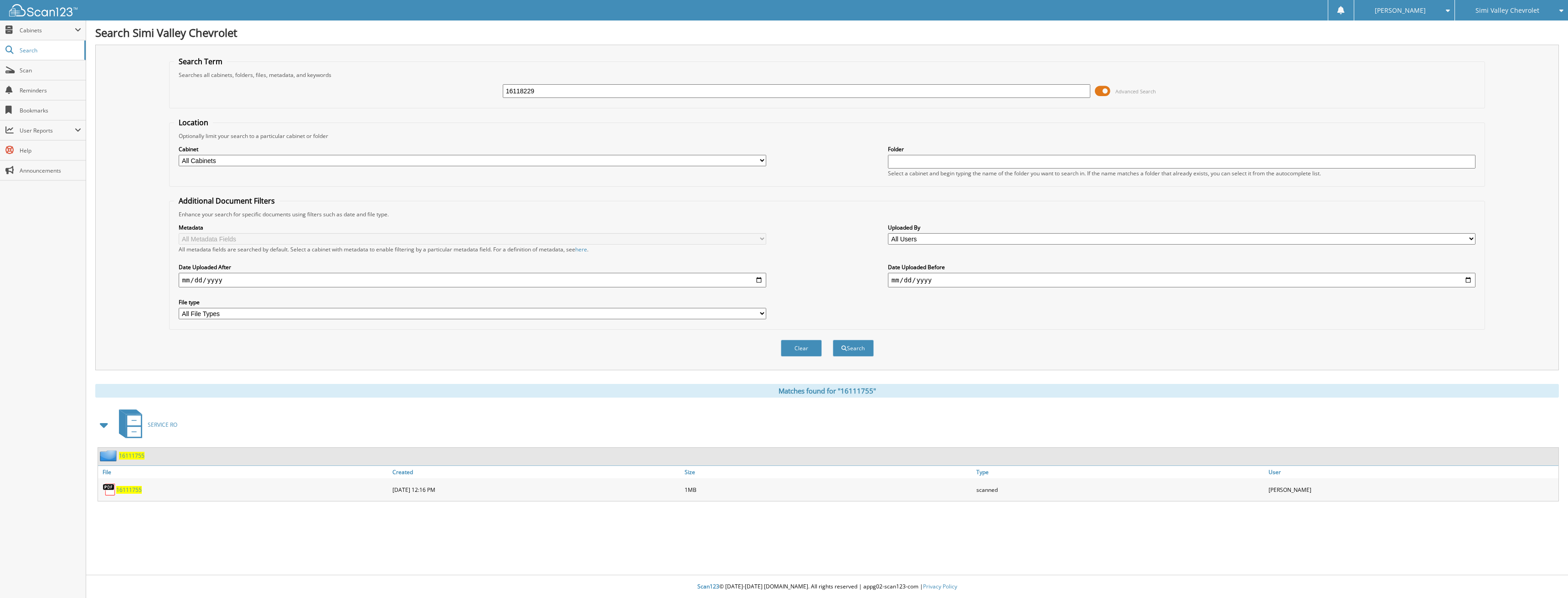
click at [833, 340] on button "Search" at bounding box center [853, 348] width 41 height 17
click at [122, 494] on div "16118229" at bounding box center [244, 489] width 292 height 18
click at [124, 493] on span "16118229" at bounding box center [128, 490] width 25 height 8
click at [128, 489] on span "16118229" at bounding box center [128, 490] width 25 height 8
click at [115, 488] on img at bounding box center [109, 489] width 14 height 14
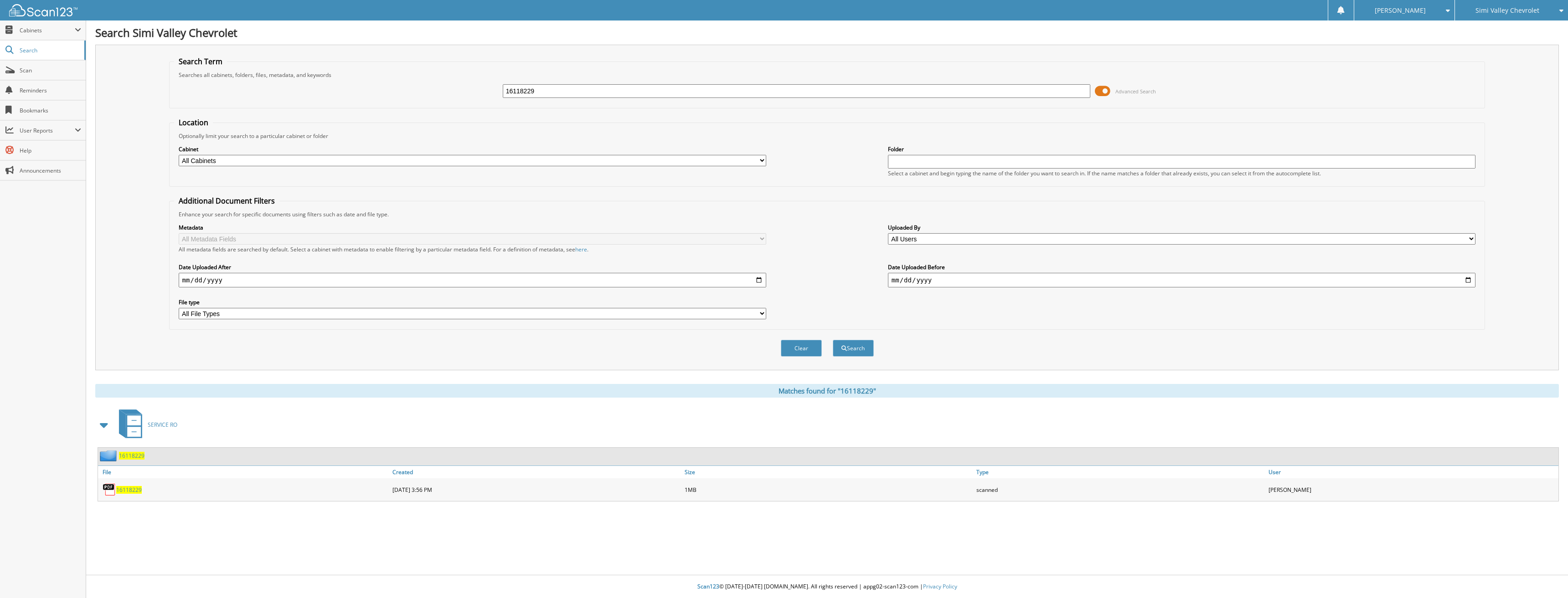
click at [134, 488] on span "16118229" at bounding box center [128, 490] width 25 height 8
click at [145, 486] on div "16118229" at bounding box center [244, 489] width 292 height 18
click at [136, 491] on span "16118229" at bounding box center [128, 490] width 25 height 8
click at [132, 491] on span "16118229" at bounding box center [128, 490] width 25 height 8
click at [130, 491] on span "16118229" at bounding box center [128, 490] width 25 height 8
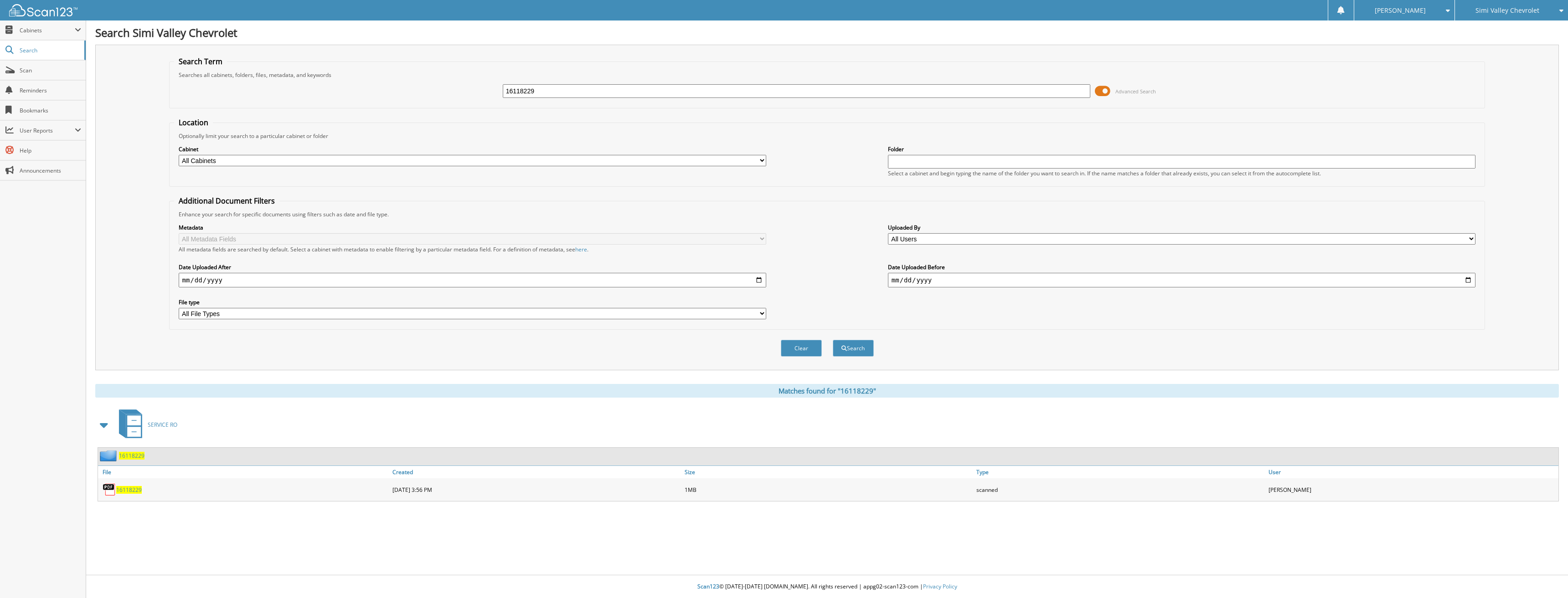
click at [124, 491] on span "16118229" at bounding box center [128, 490] width 25 height 8
